Goal: Navigation & Orientation: Find specific page/section

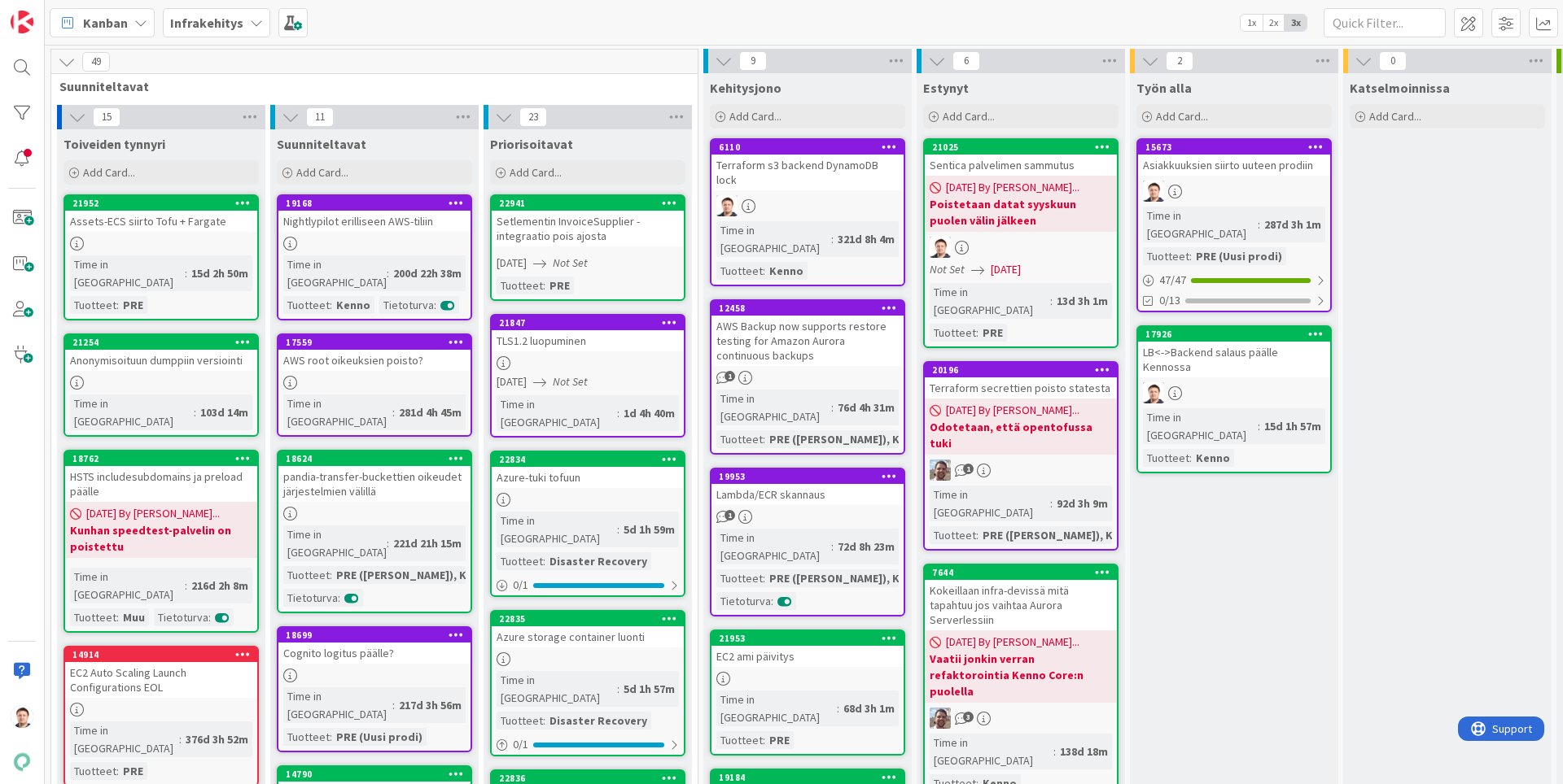
scroll to position [0, 143]
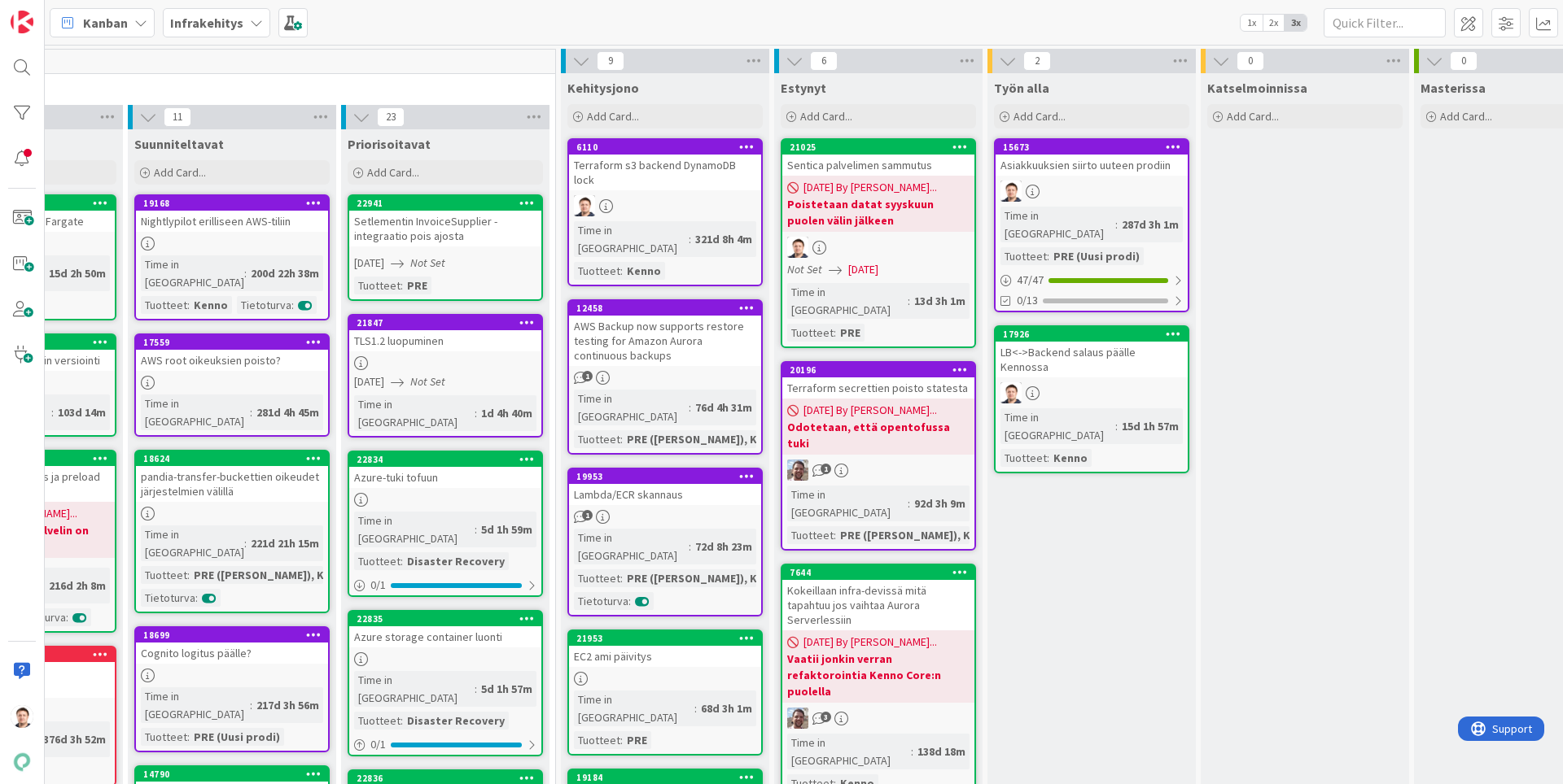
click at [669, 196] on div at bounding box center [665, 206] width 192 height 21
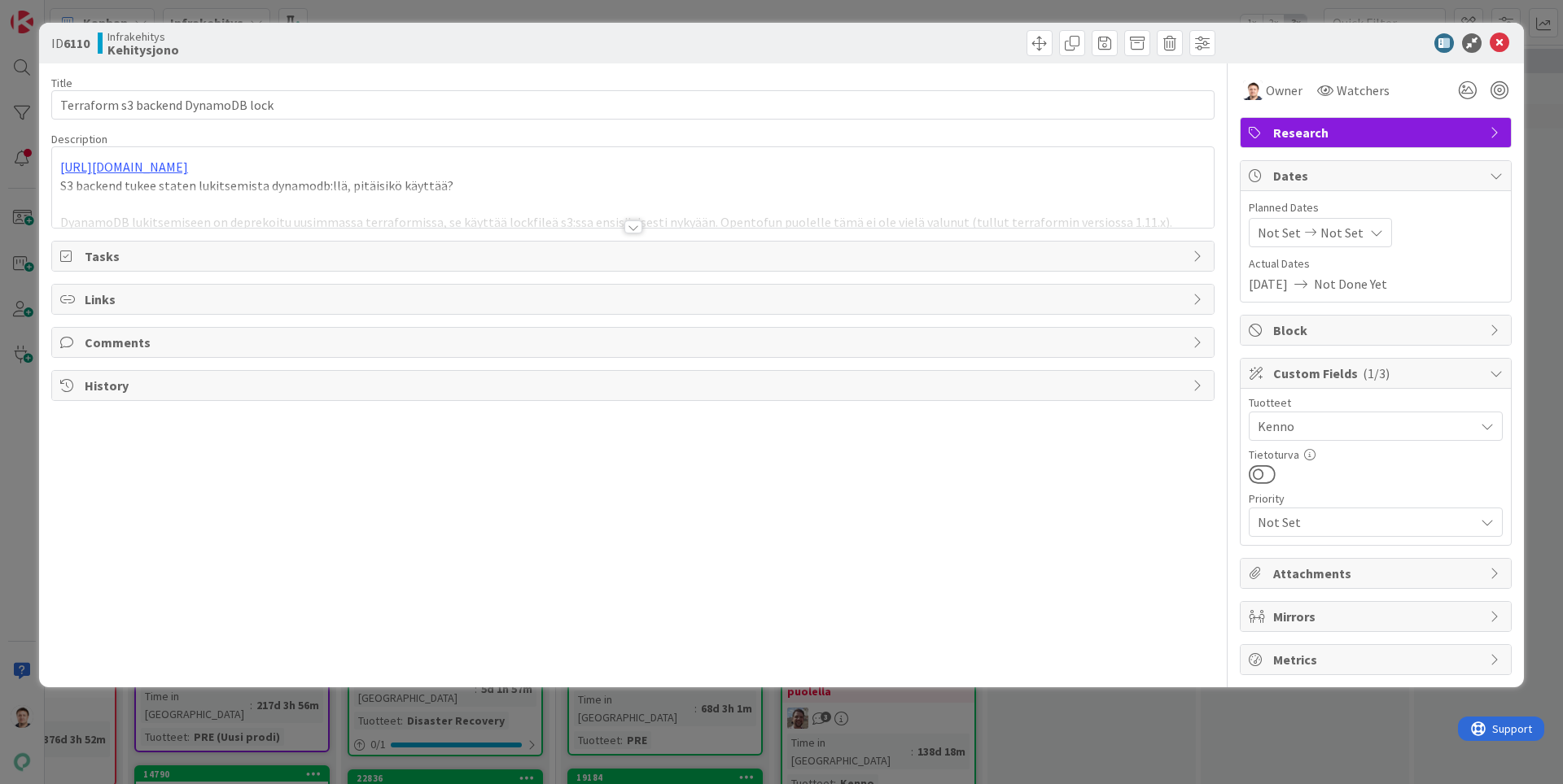
click at [632, 228] on div at bounding box center [633, 228] width 18 height 13
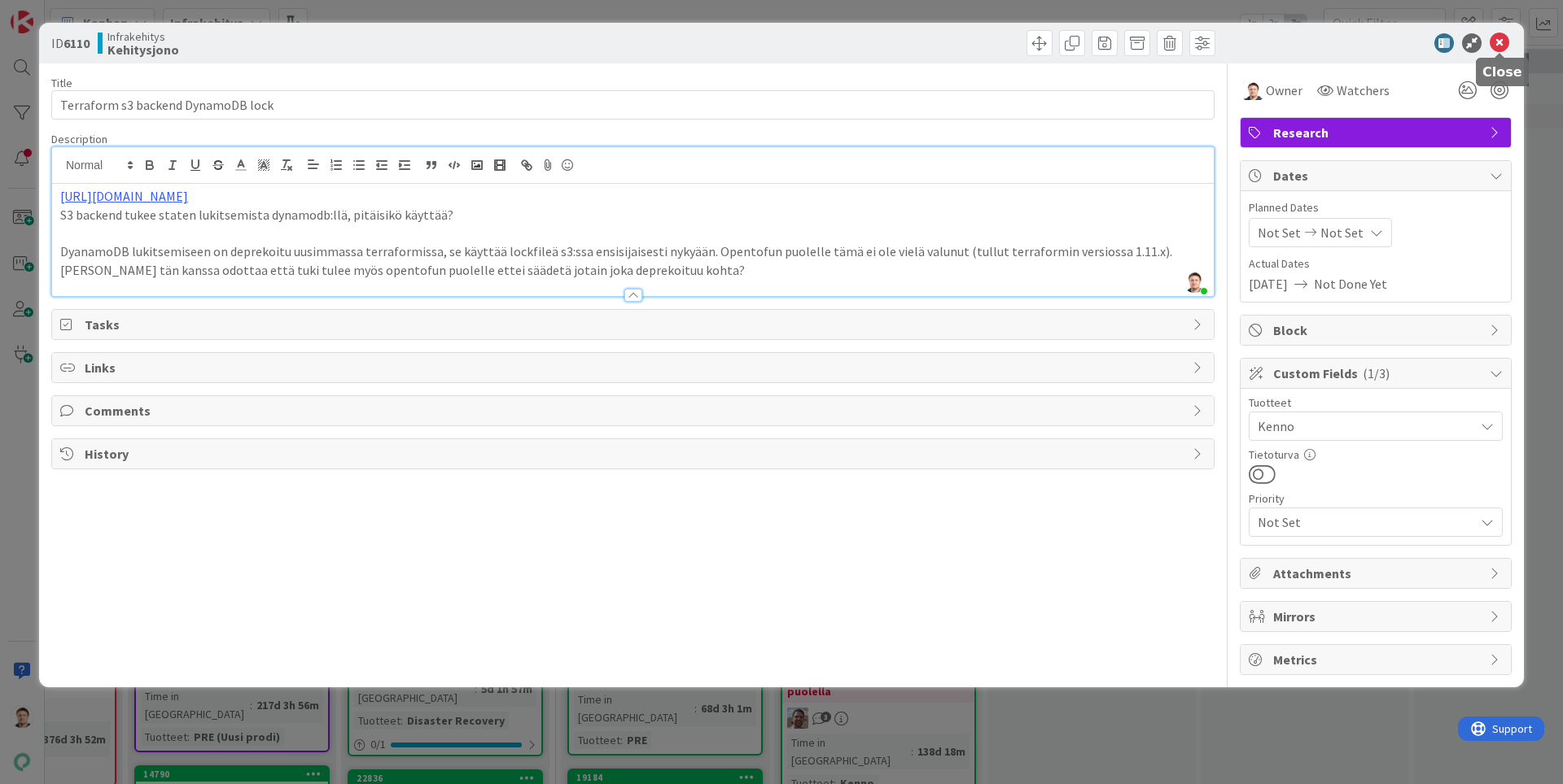
click at [1502, 41] on icon at bounding box center [1499, 43] width 19 height 19
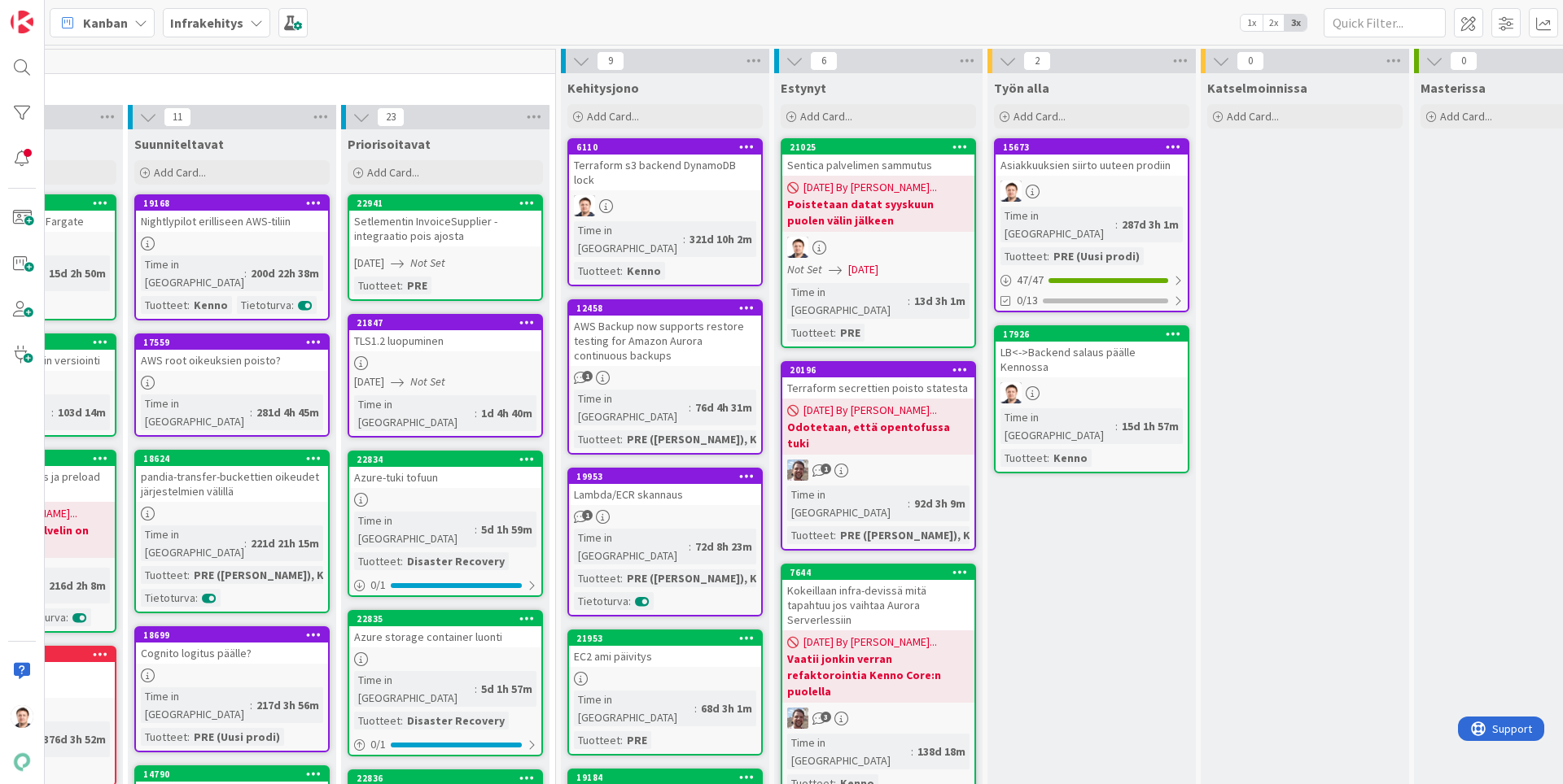
click at [651, 177] on link "6110 Terraform s3 backend DynamoDB lock Time in [GEOGRAPHIC_DATA] : 321d 10h 2m…" at bounding box center [665, 212] width 195 height 148
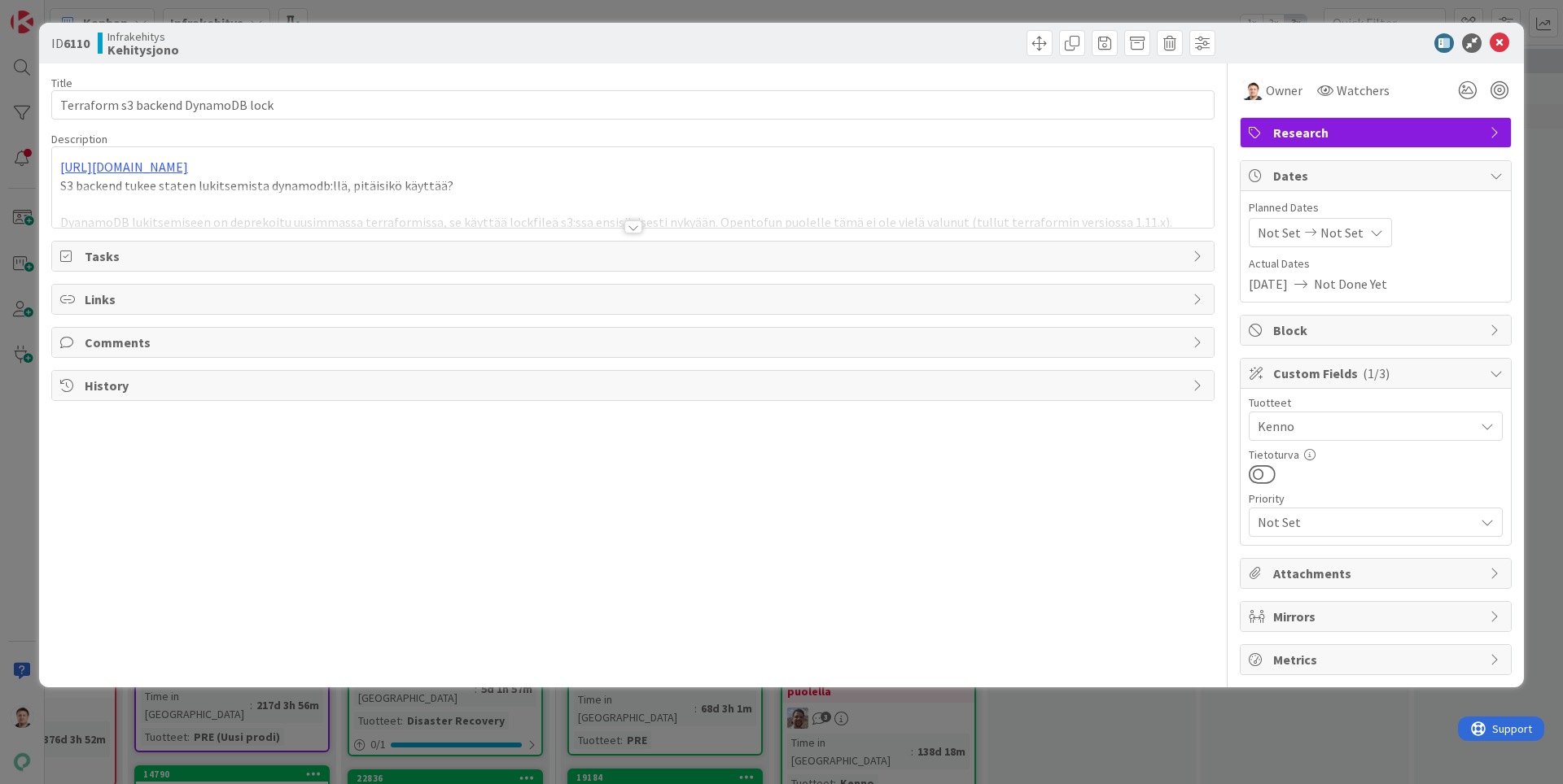
click at [633, 227] on div at bounding box center [633, 228] width 18 height 13
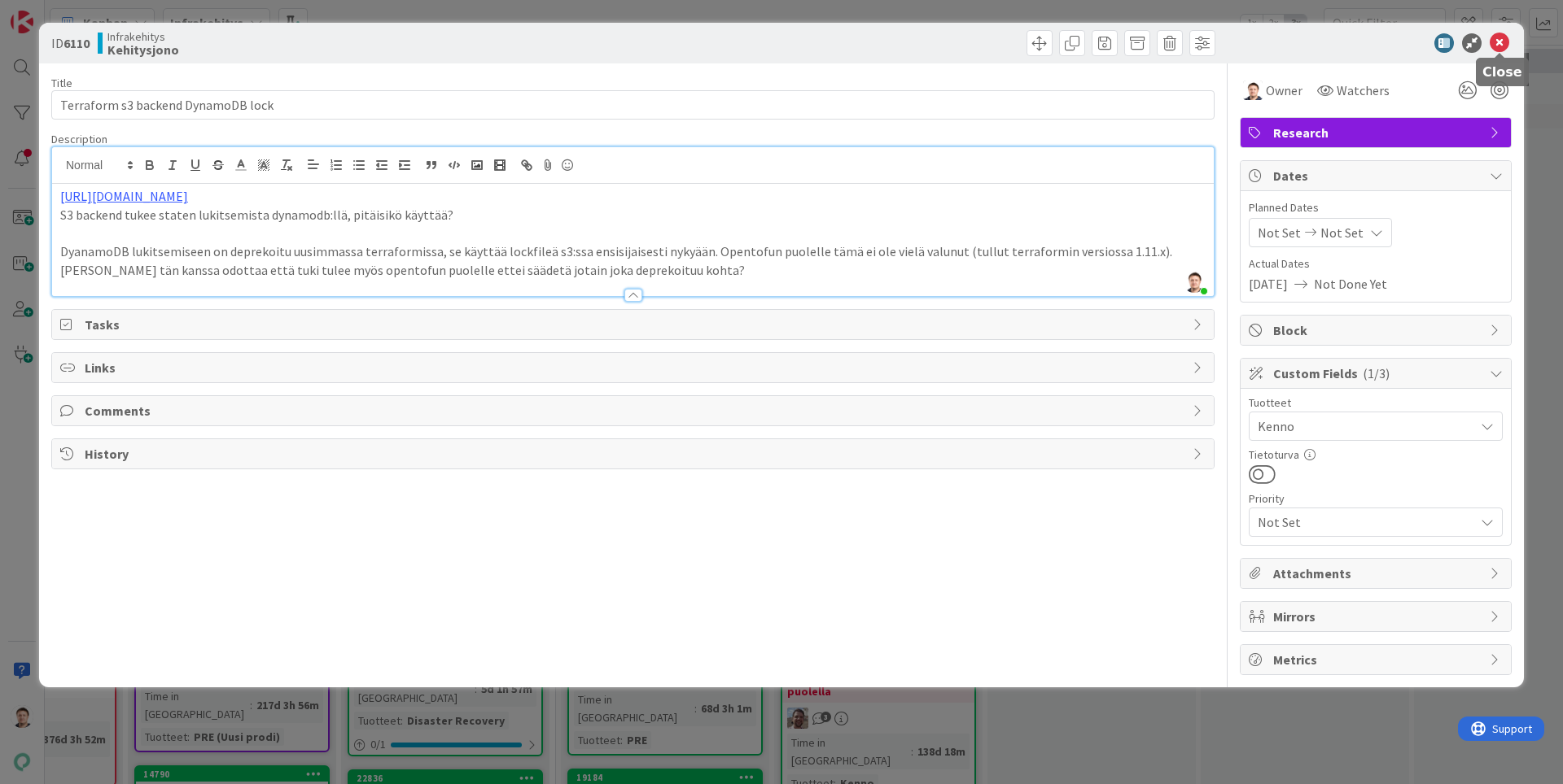
click at [1498, 42] on icon at bounding box center [1499, 43] width 19 height 19
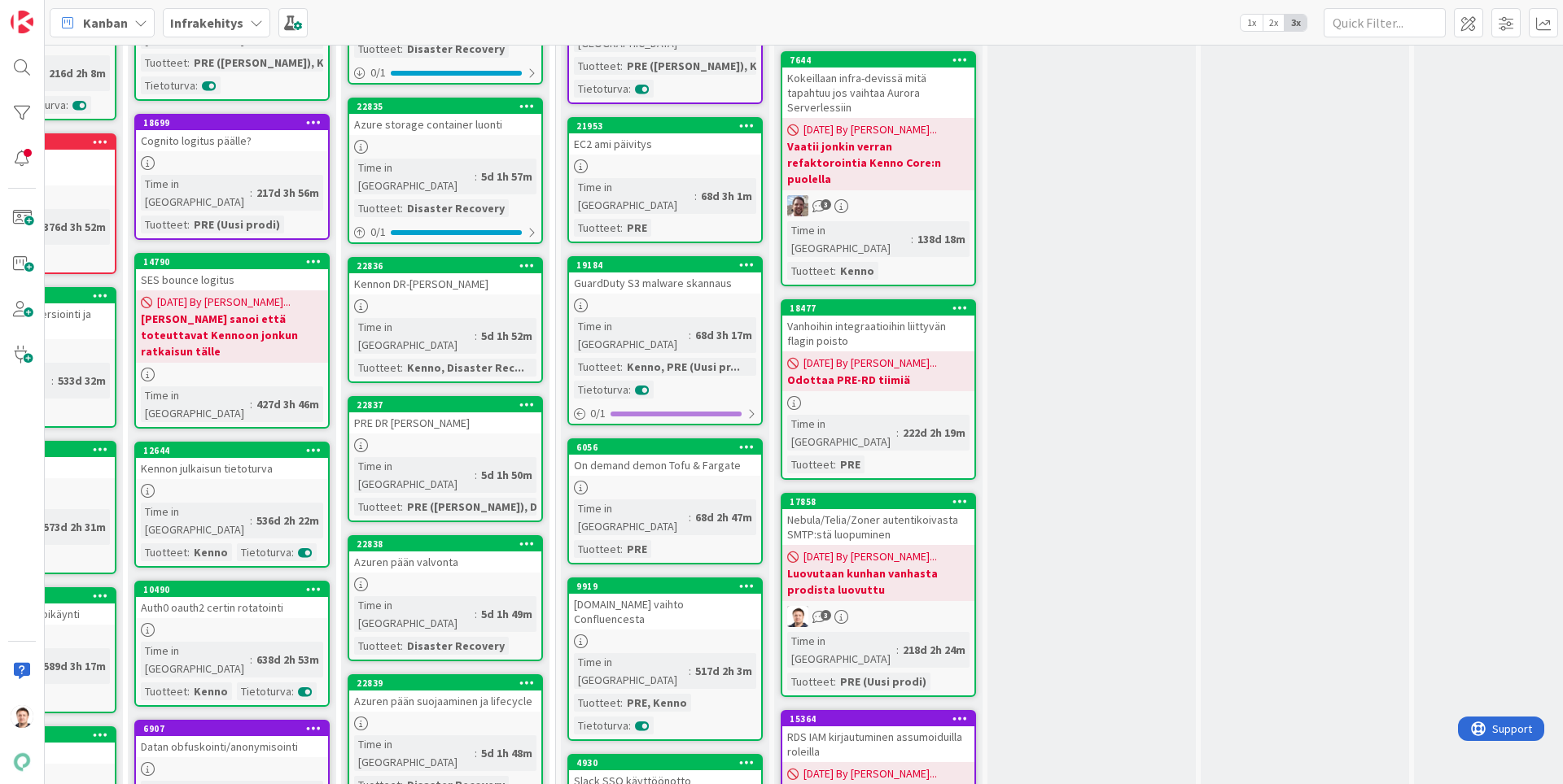
scroll to position [0, 143]
